Goal: Information Seeking & Learning: Learn about a topic

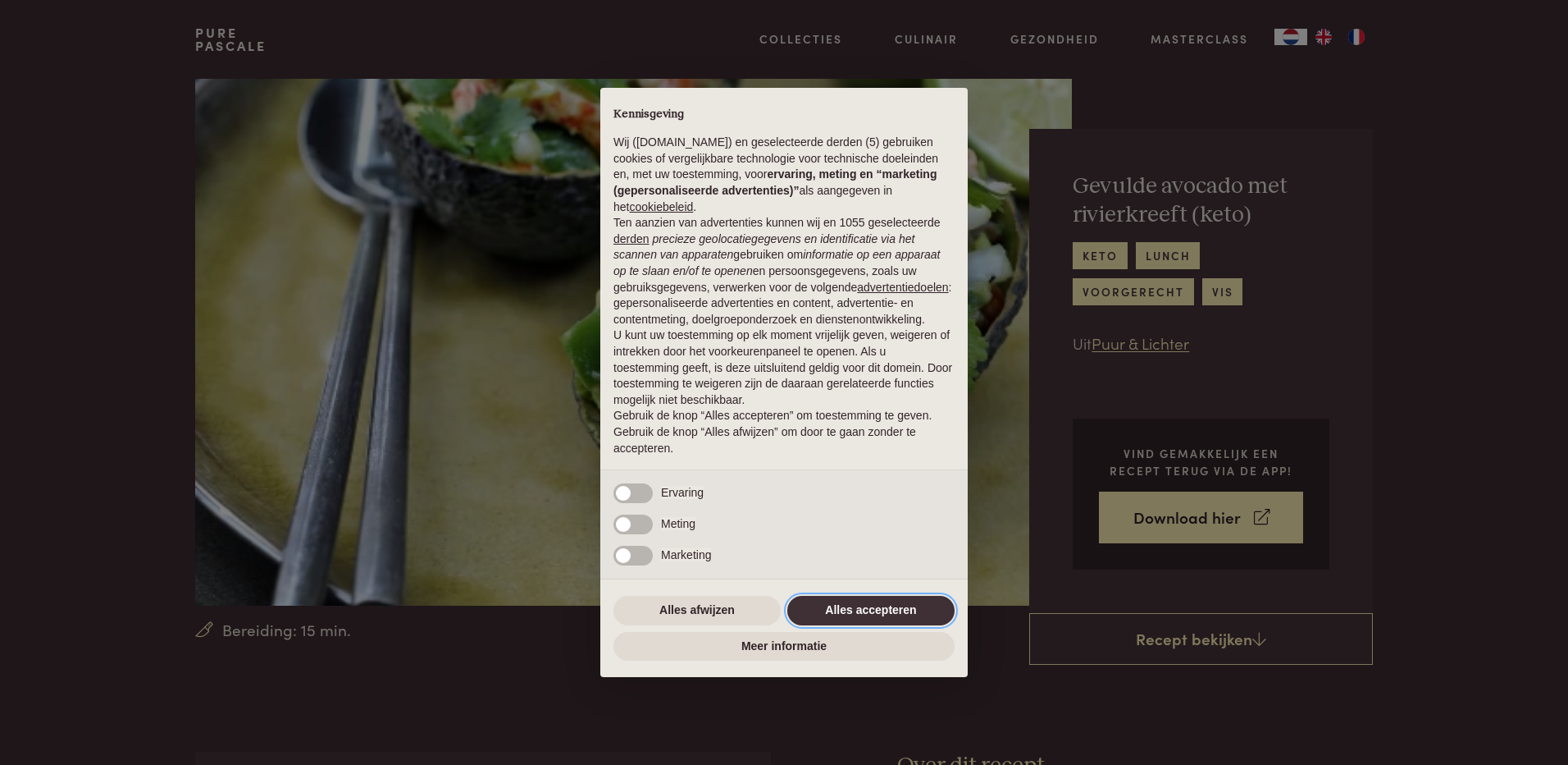
click at [845, 609] on button "Alles accepteren" at bounding box center [870, 610] width 167 height 30
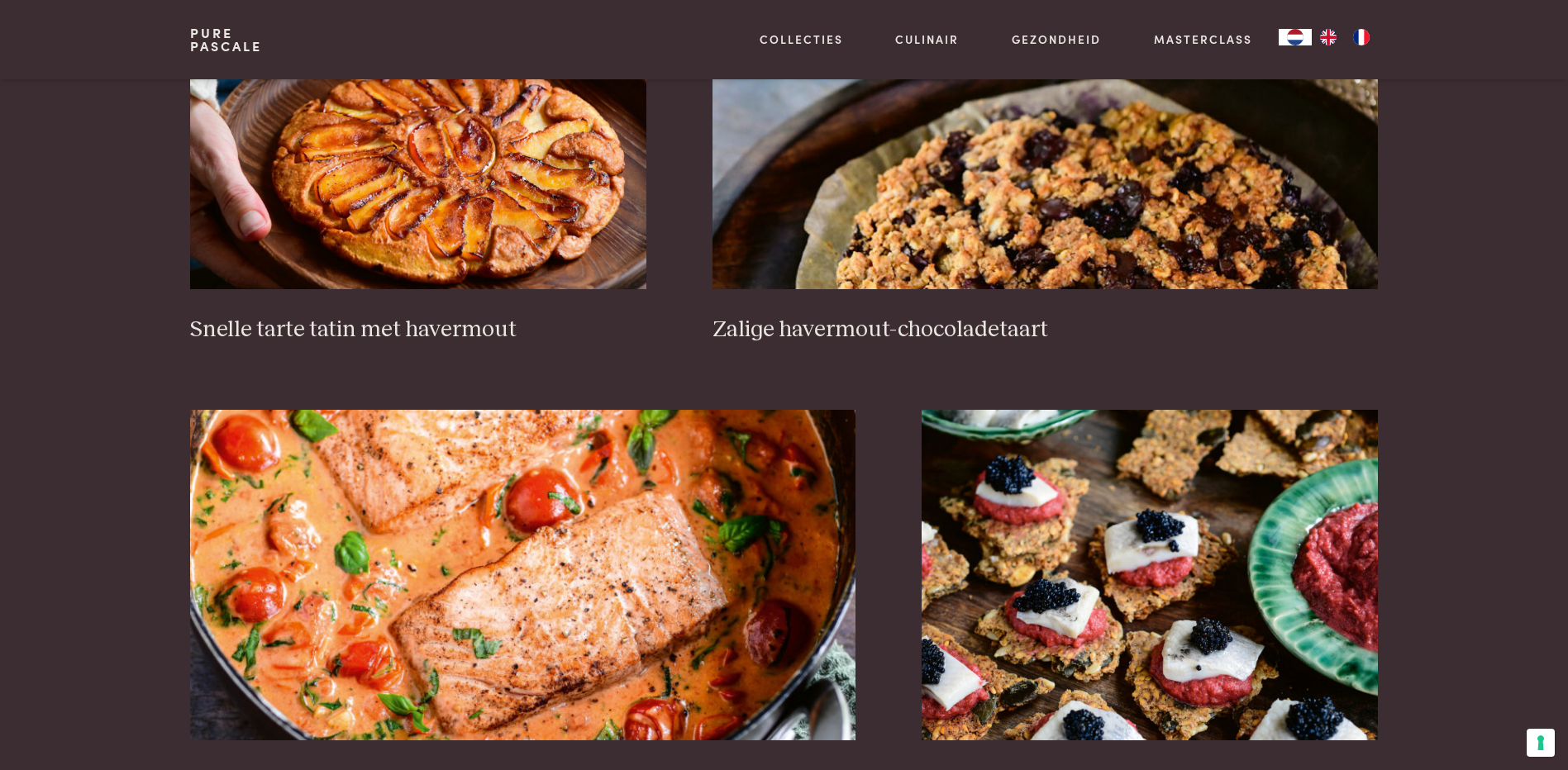
scroll to position [2809, 0]
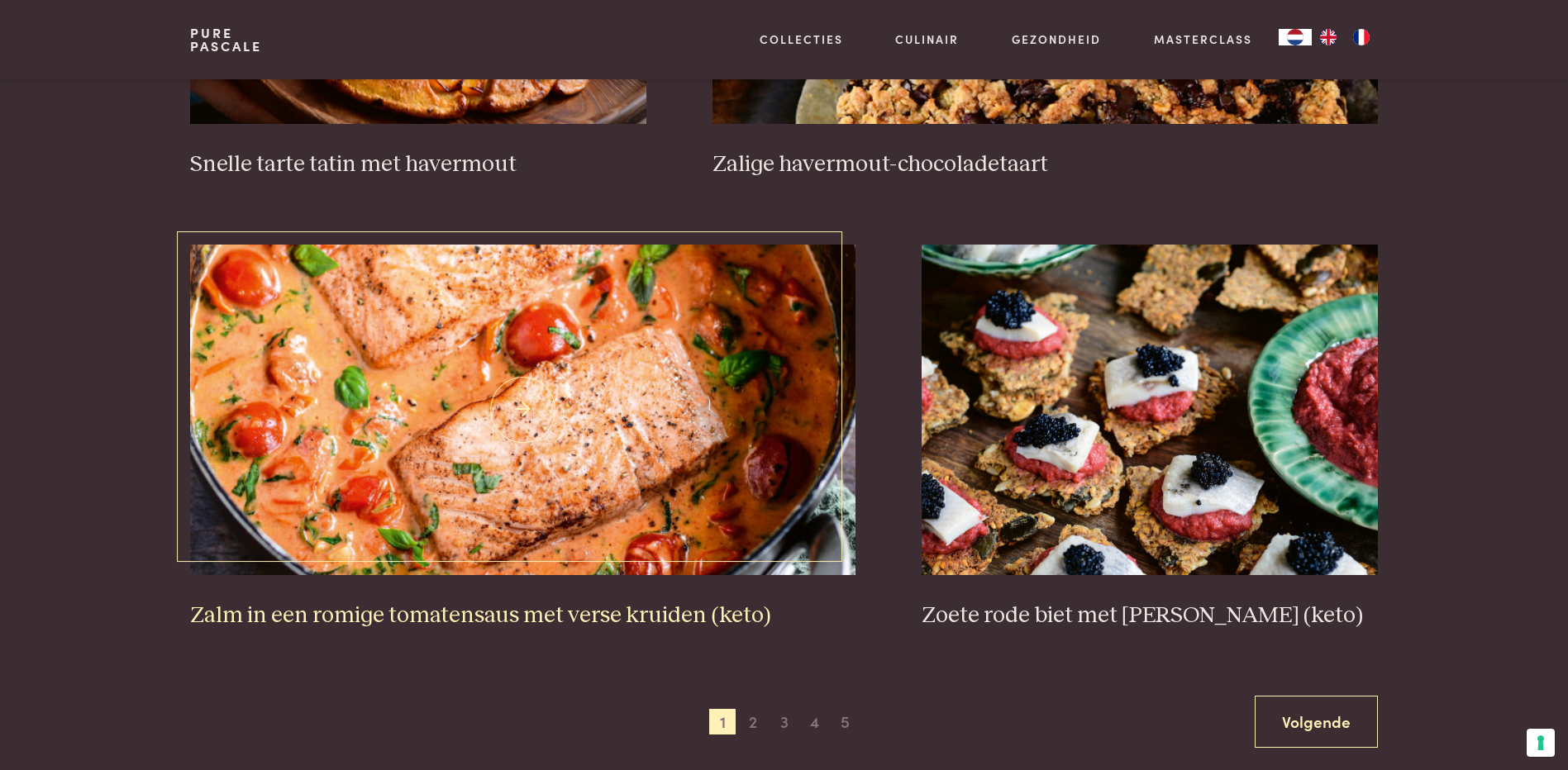
click at [390, 615] on h3 "Zalm in een romige tomatensaus met verse kruiden (keto)" at bounding box center [522, 616] width 665 height 29
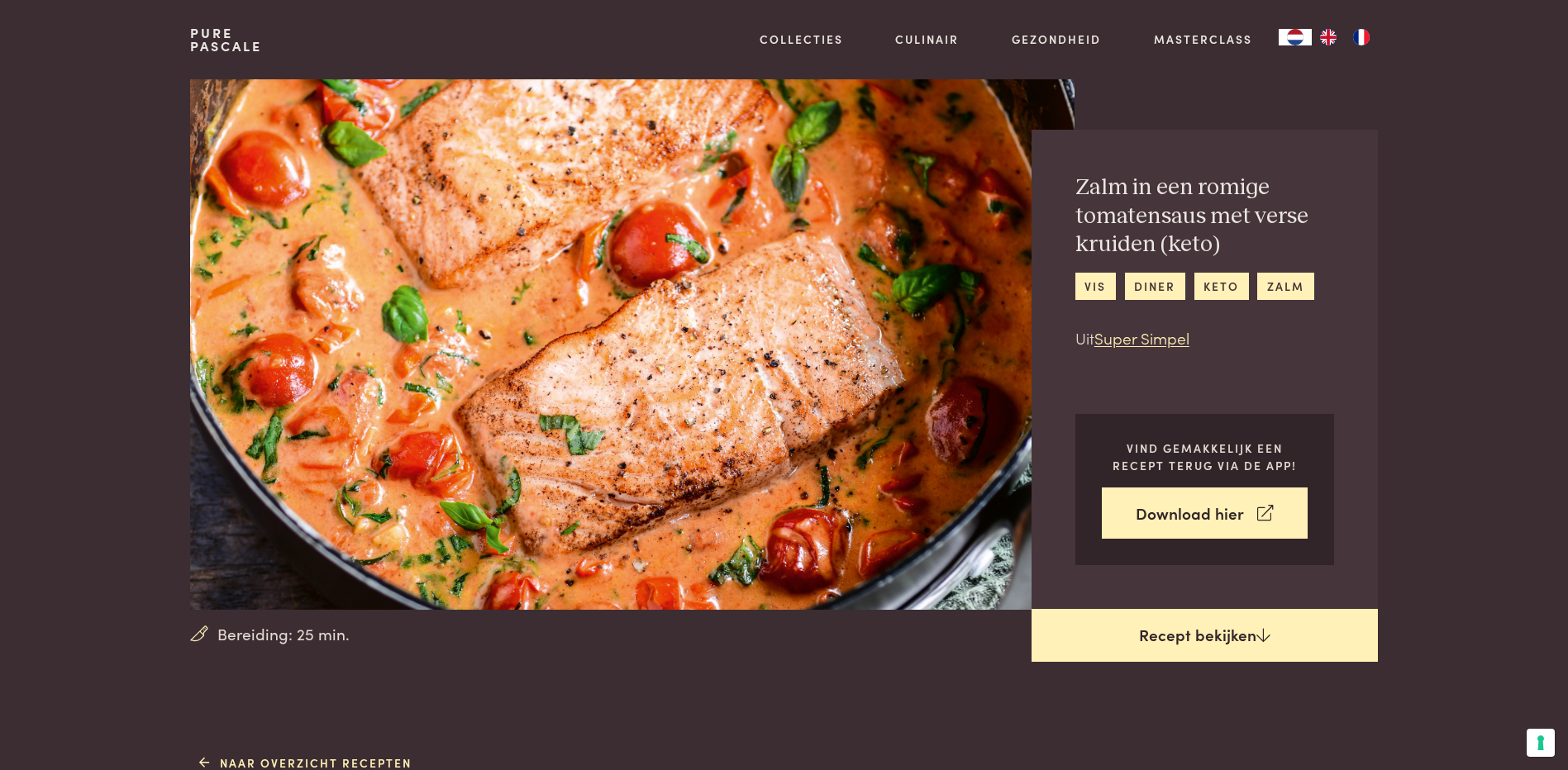
click at [1235, 642] on link "Recept bekijken" at bounding box center [1204, 635] width 346 height 53
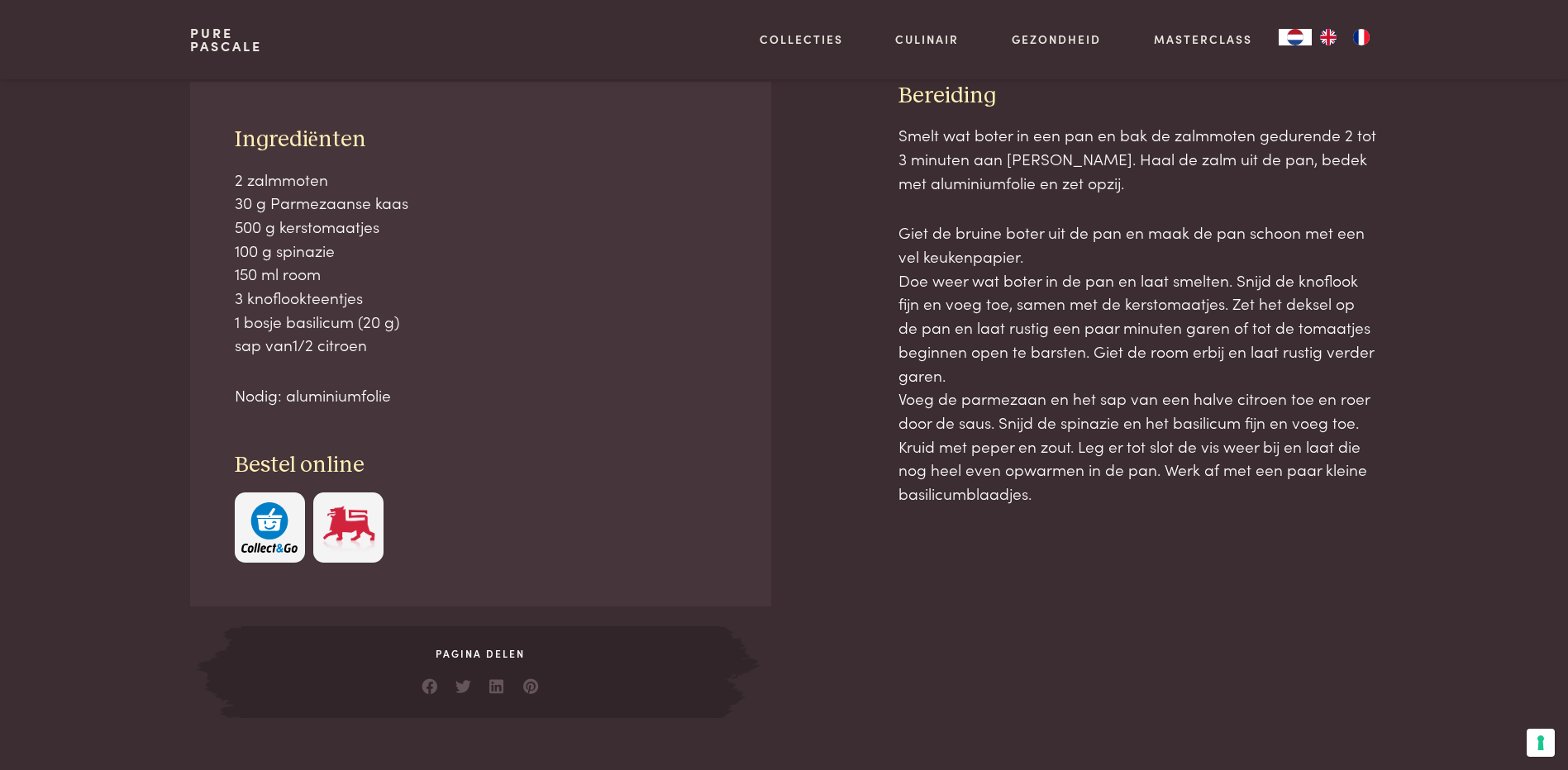
scroll to position [748, 0]
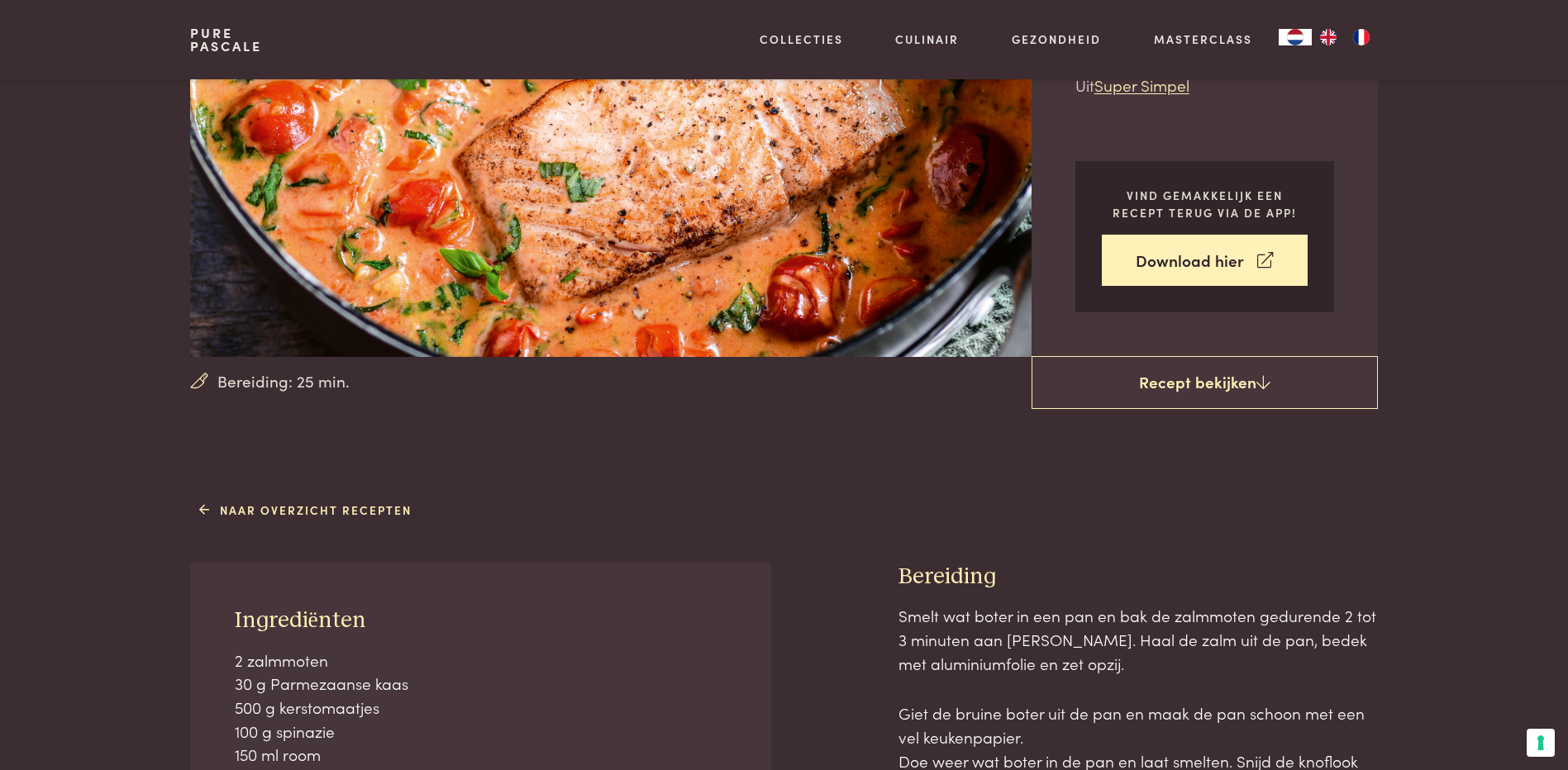
scroll to position [170, 0]
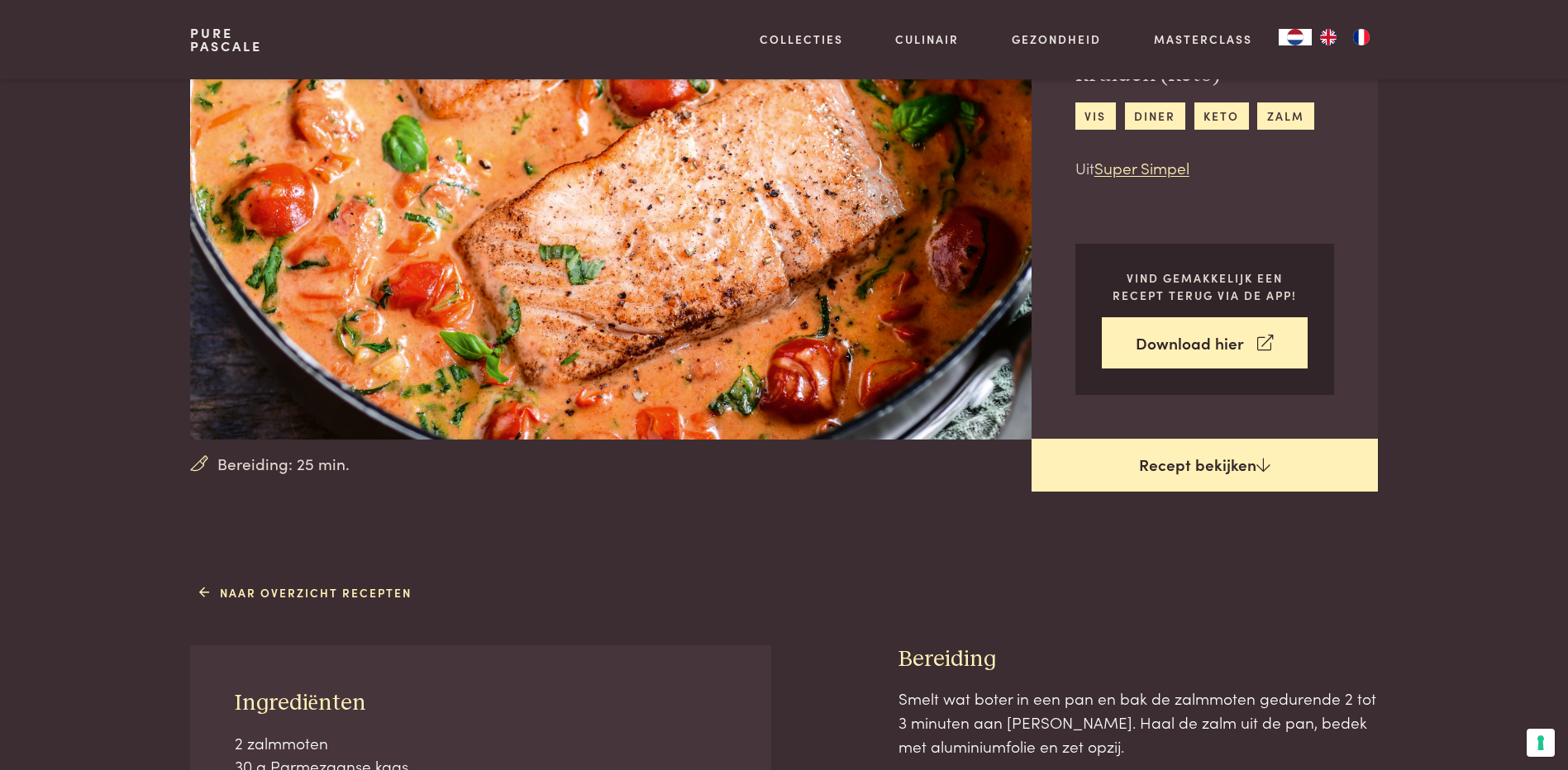
click at [1185, 463] on link "Recept bekijken" at bounding box center [1204, 464] width 346 height 53
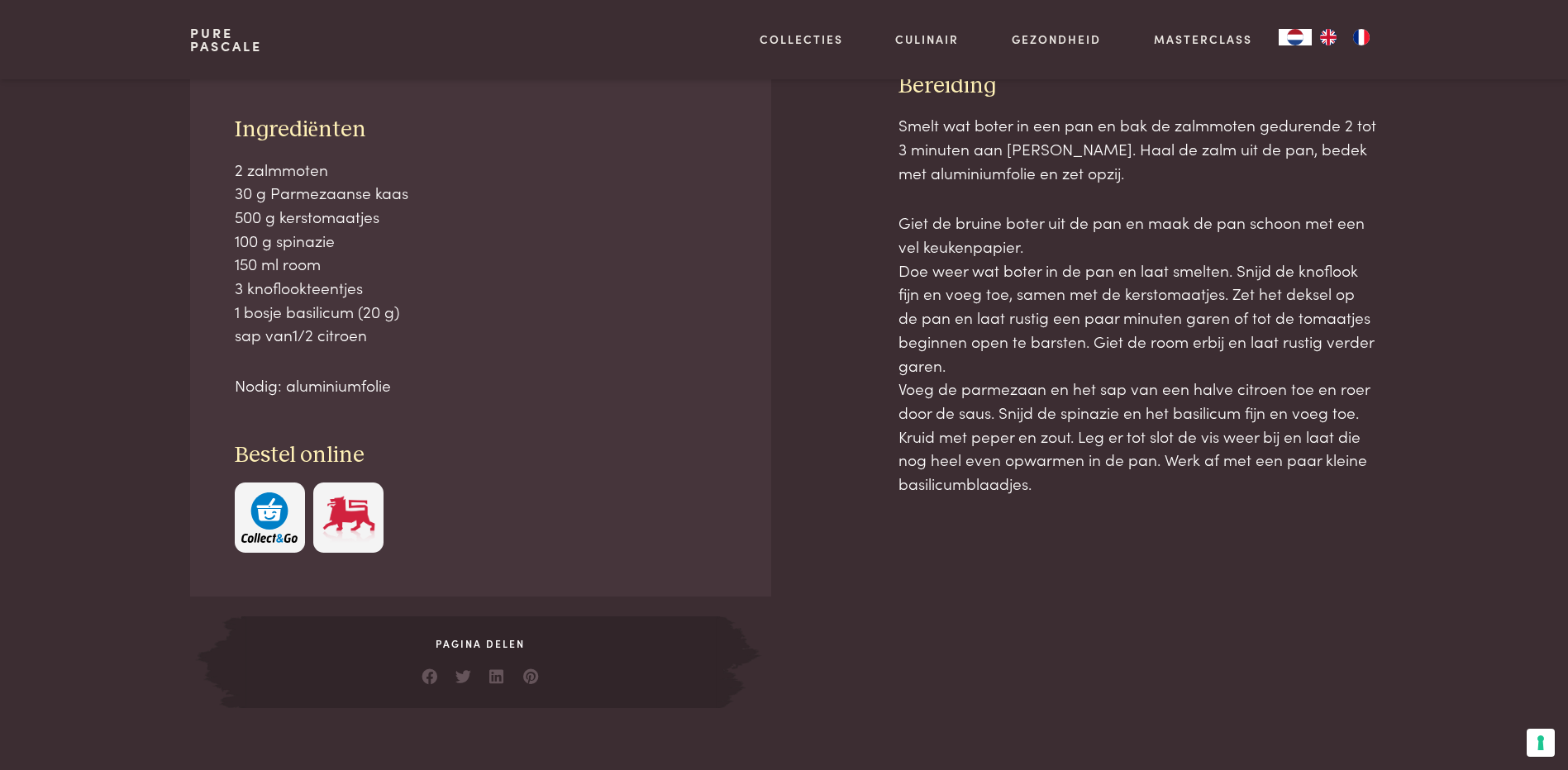
scroll to position [748, 0]
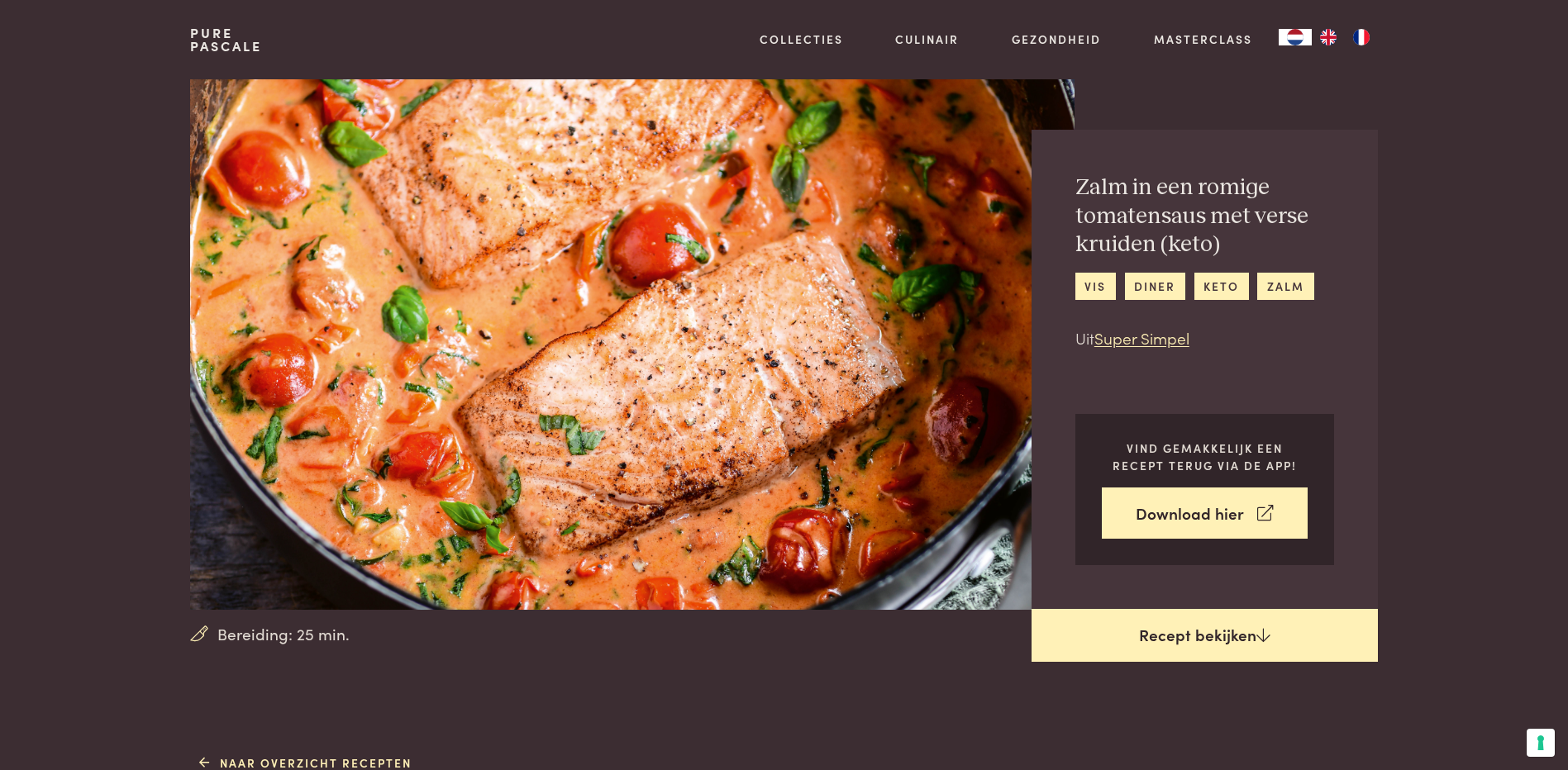
drag, startPoint x: 512, startPoint y: 497, endPoint x: 1206, endPoint y: 633, distance: 707.2
click at [1206, 633] on link "Recept bekijken" at bounding box center [1204, 635] width 346 height 53
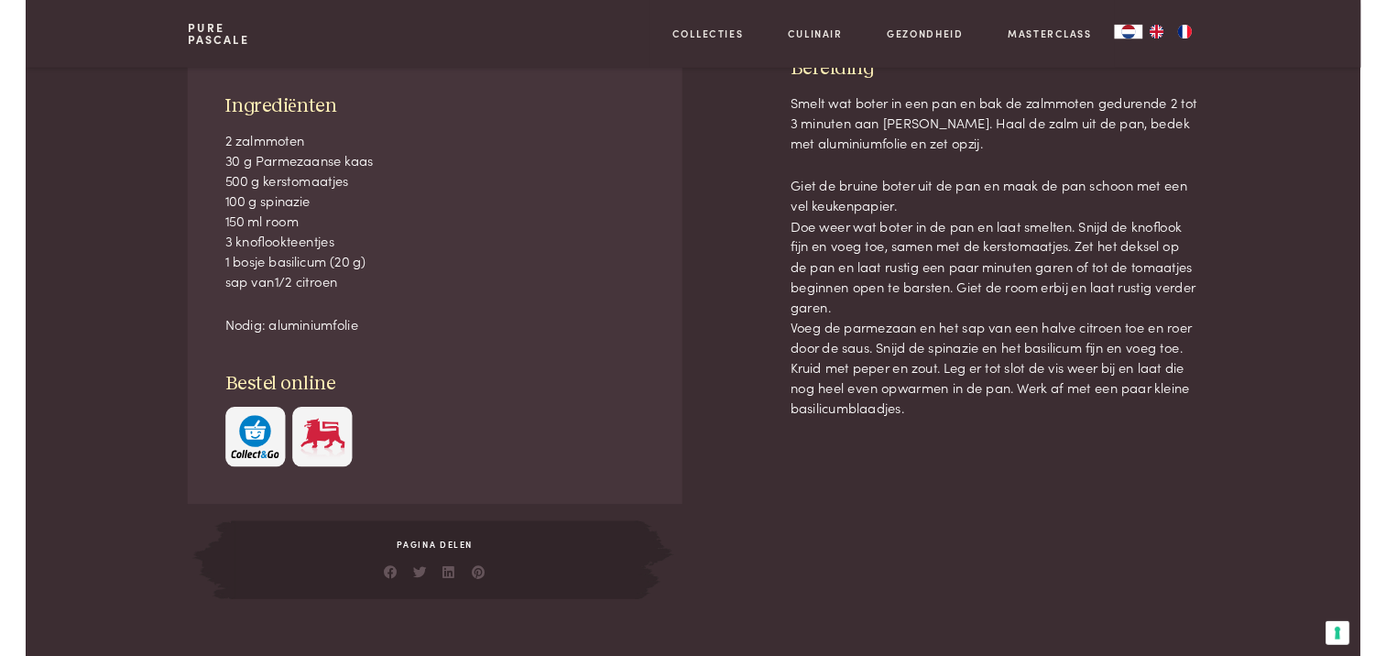
scroll to position [830, 0]
